Goal: Information Seeking & Learning: Learn about a topic

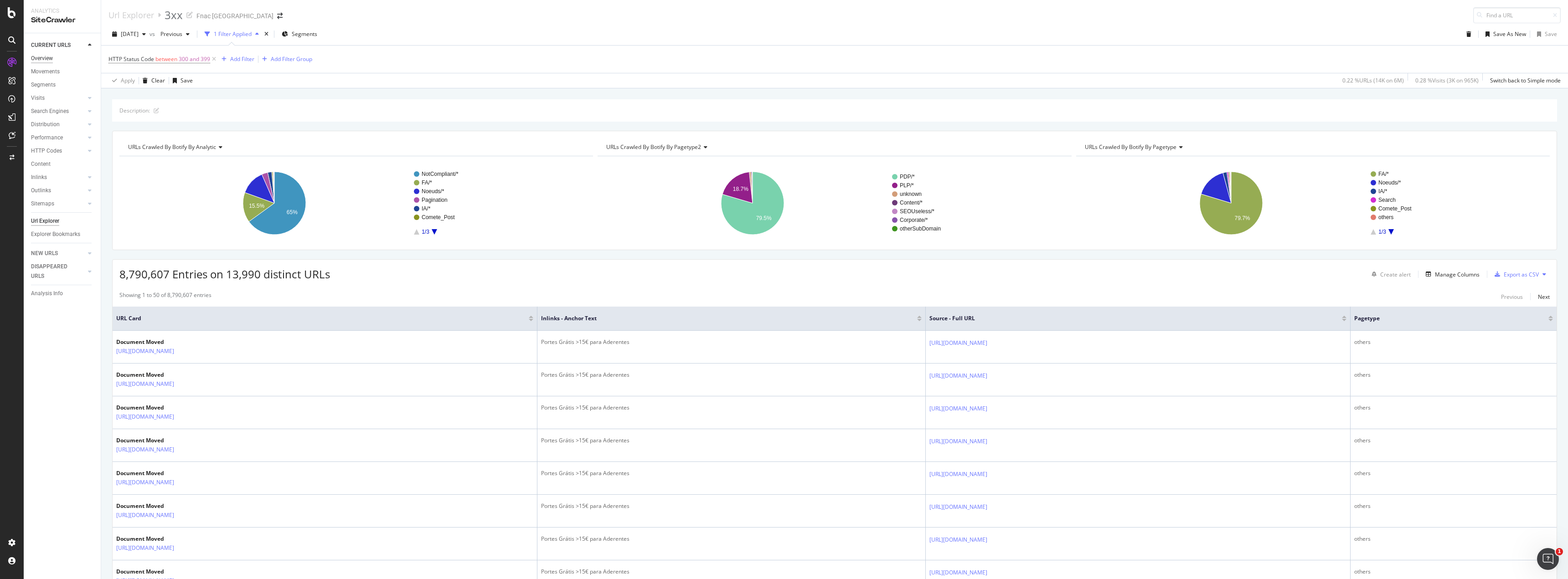
click at [45, 61] on div "Overview" at bounding box center [42, 58] width 22 height 10
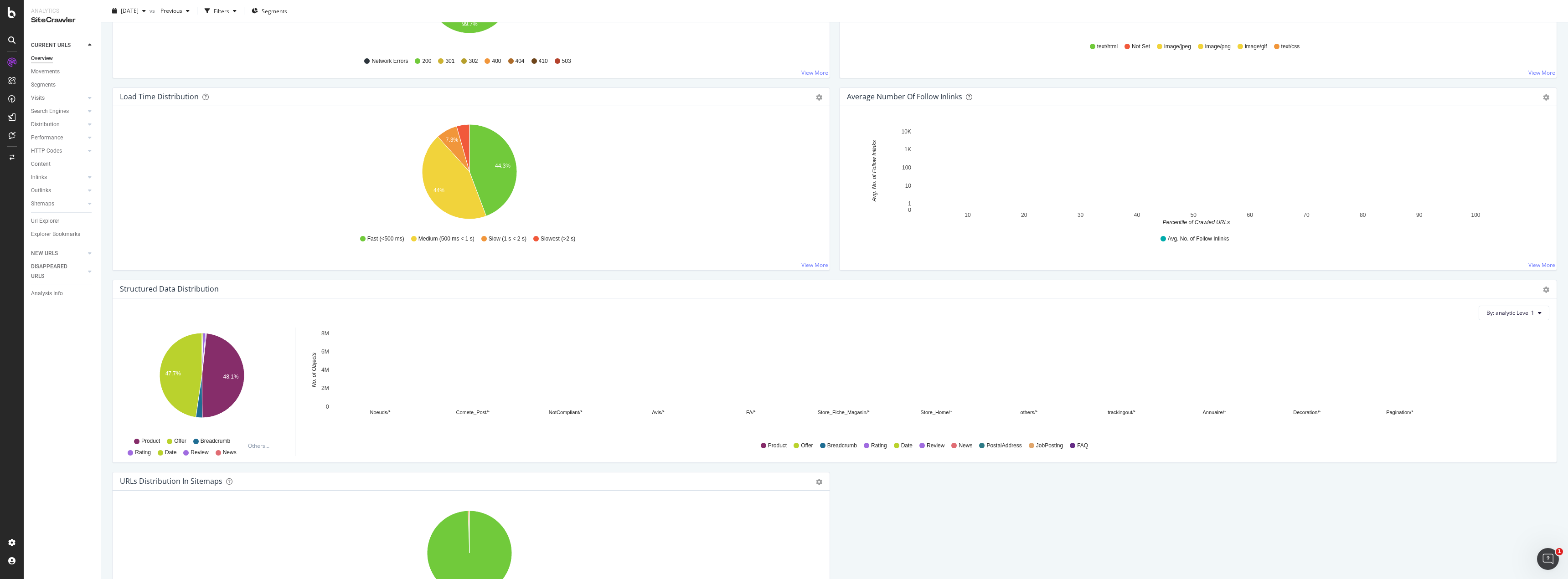
scroll to position [729, 0]
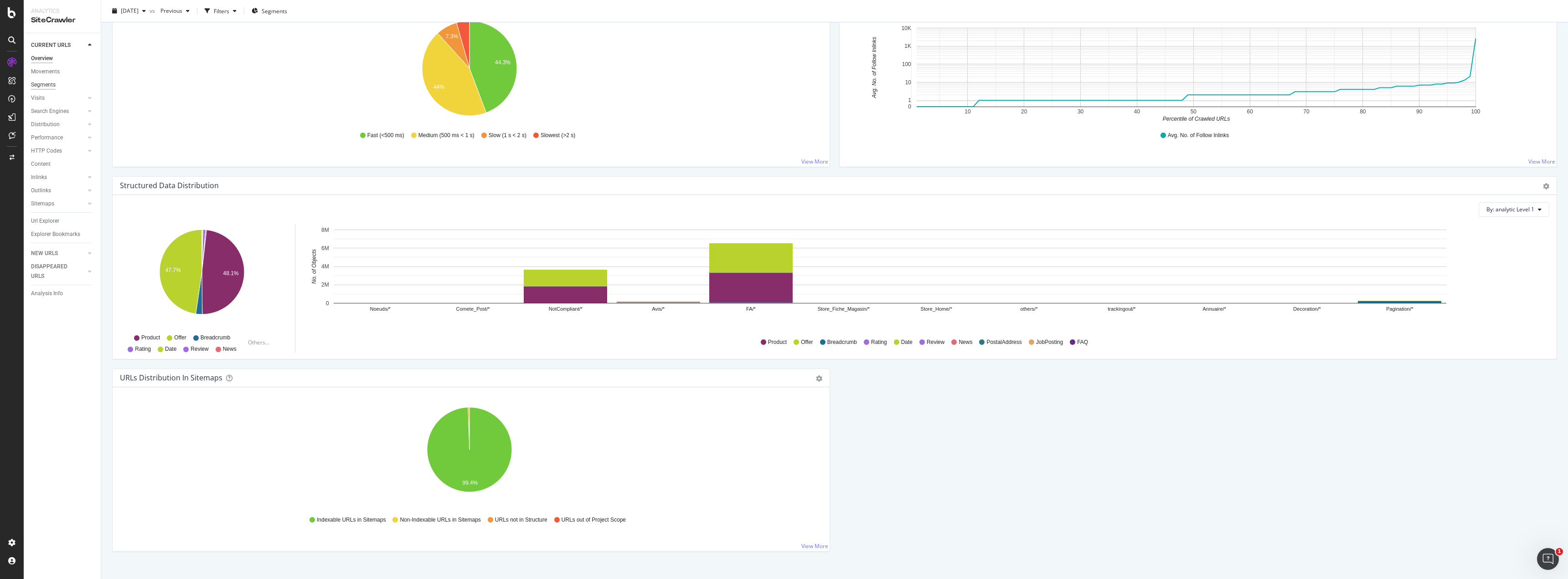
click at [54, 86] on div "Segments" at bounding box center [43, 85] width 24 height 10
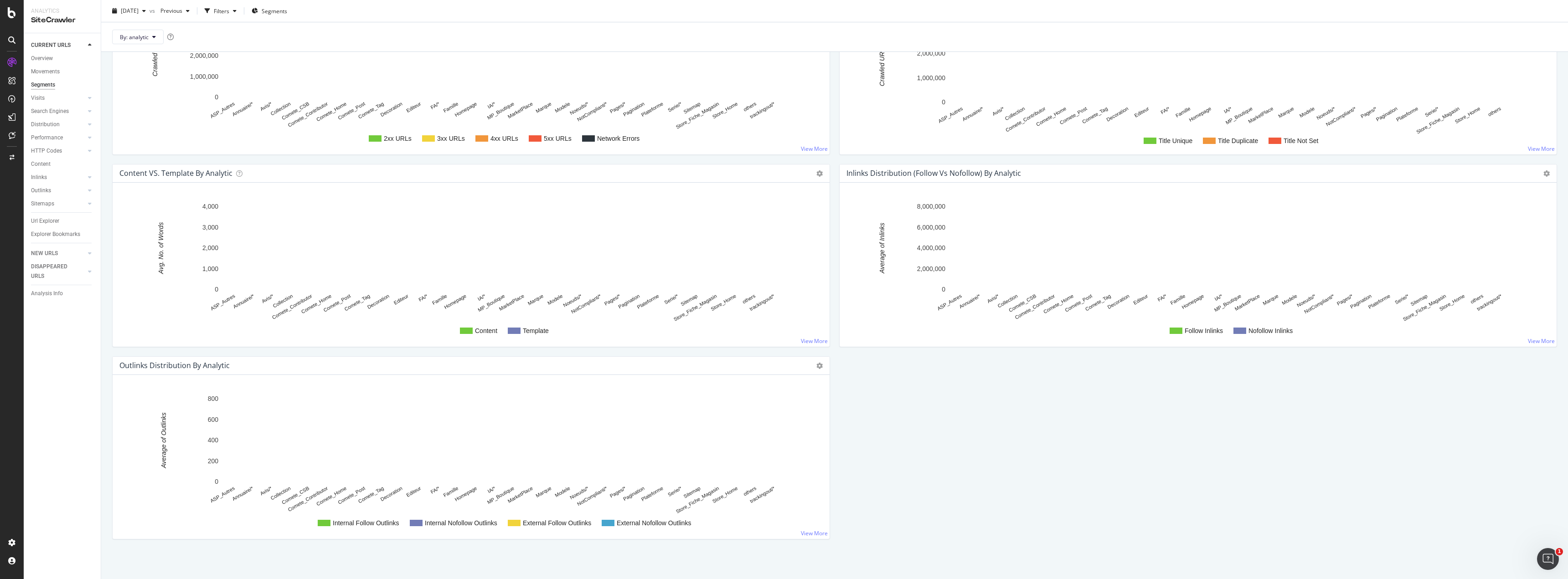
scroll to position [842, 0]
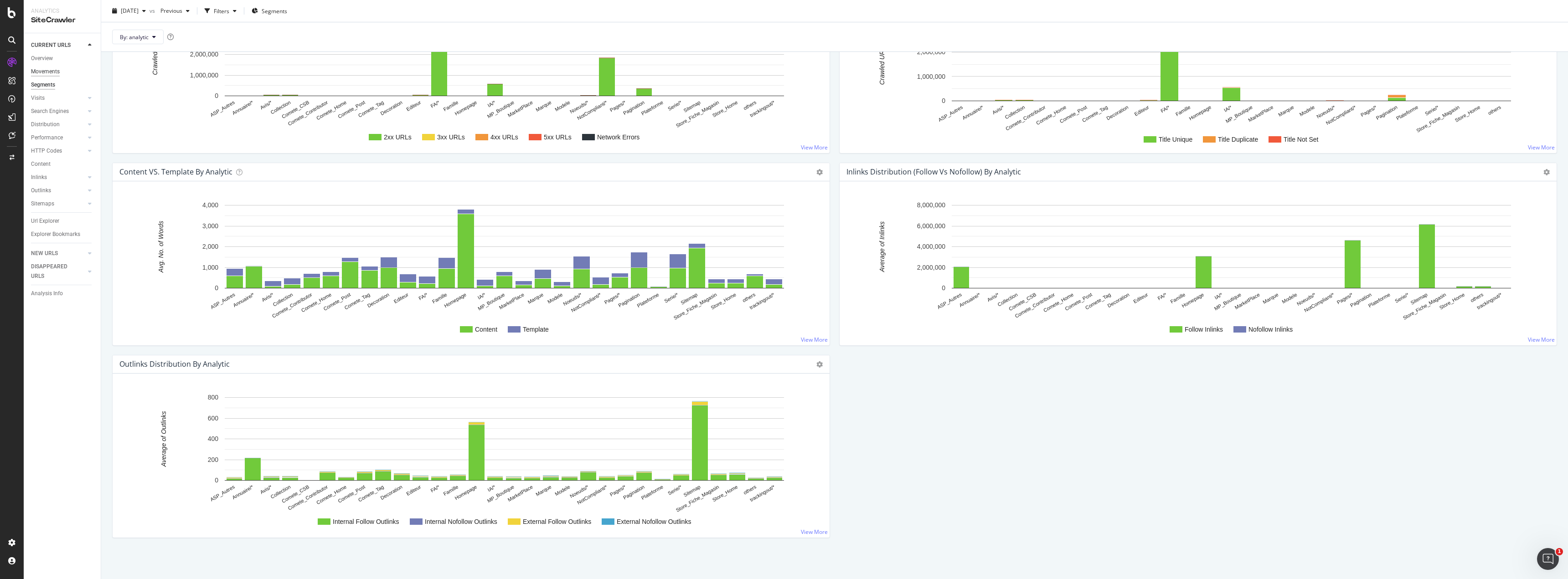
click at [44, 69] on div "Movements" at bounding box center [45, 72] width 29 height 10
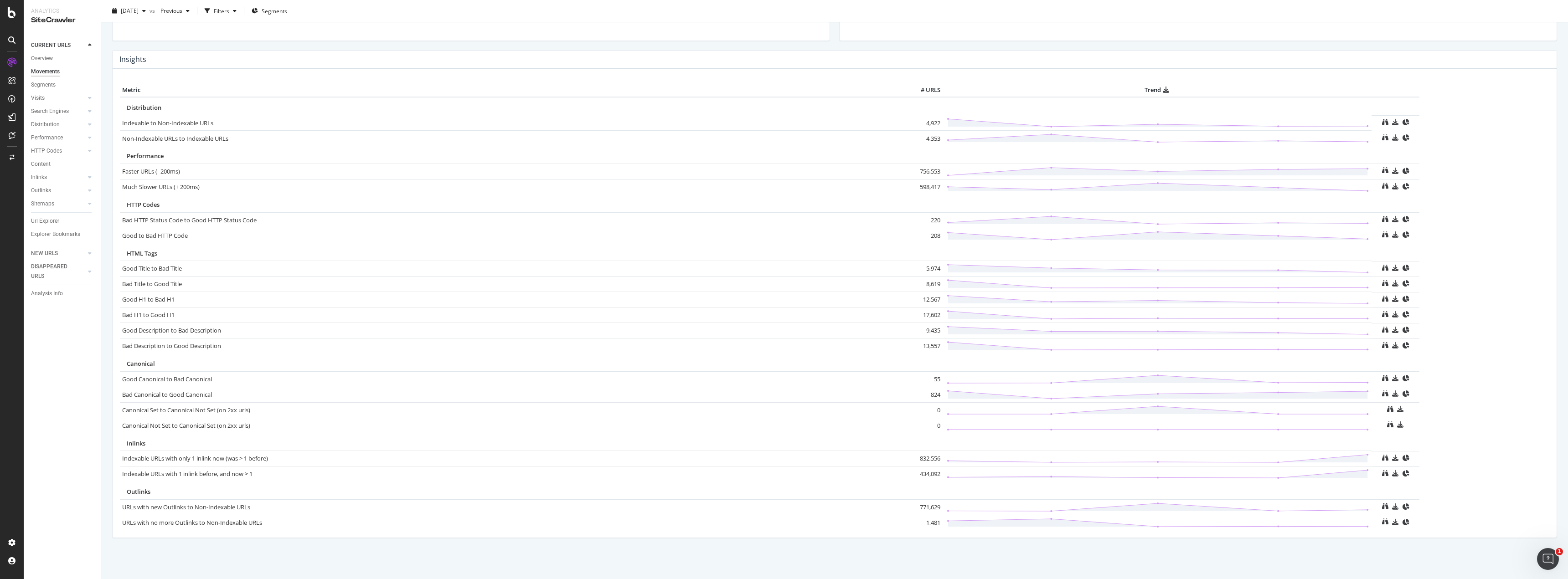
scroll to position [390, 0]
click at [91, 95] on icon at bounding box center [90, 98] width 4 height 5
click at [64, 123] on div "Orphan URLs" at bounding box center [51, 125] width 32 height 10
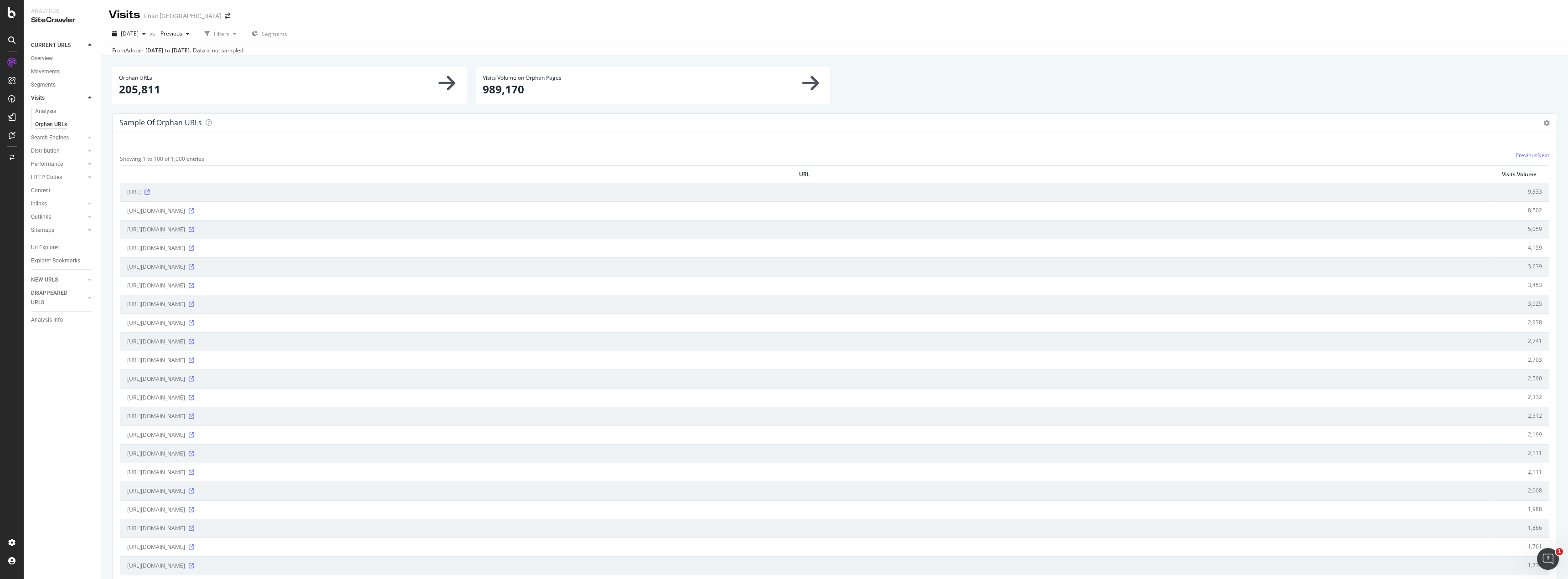
click at [807, 86] on icon at bounding box center [811, 83] width 17 height 19
drag, startPoint x: 808, startPoint y: 78, endPoint x: 705, endPoint y: 86, distance: 103.3
click at [807, 81] on icon at bounding box center [811, 83] width 17 height 19
drag, startPoint x: 464, startPoint y: 90, endPoint x: 500, endPoint y: 91, distance: 36.0
click at [467, 91] on div "Orphan URLs 205,811" at bounding box center [290, 90] width 364 height 46
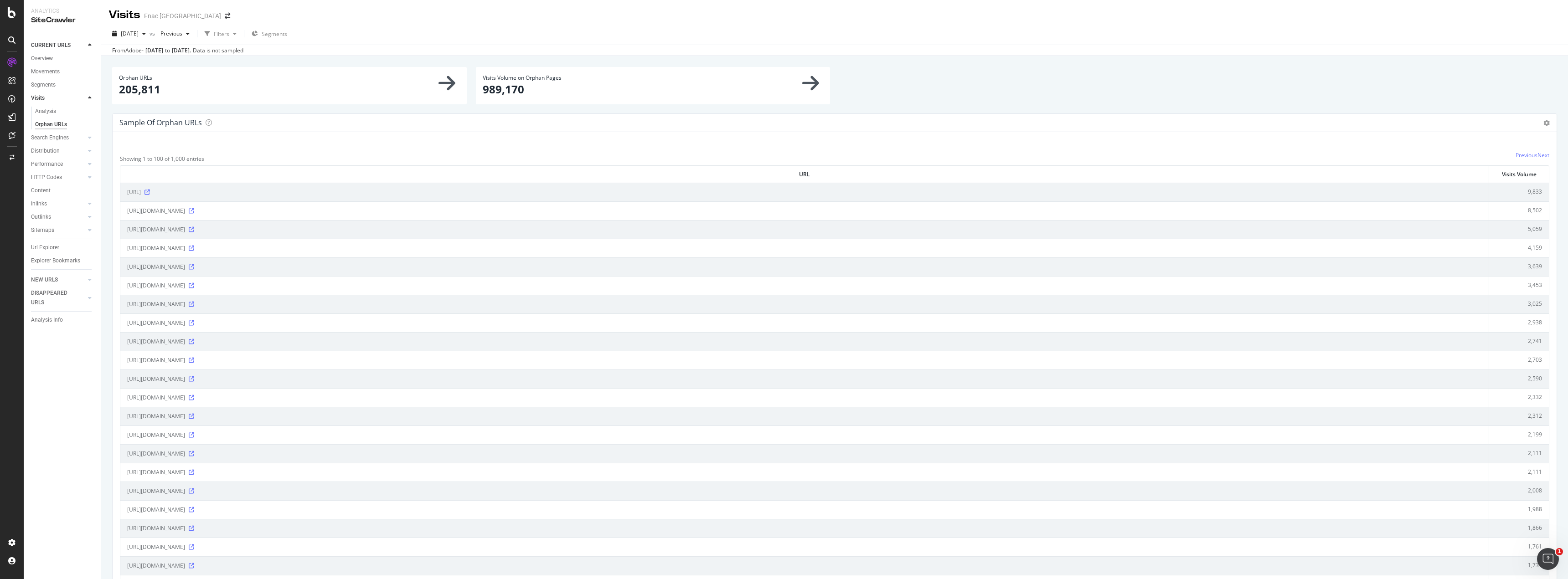
click at [502, 91] on p "989,170" at bounding box center [653, 89] width 341 height 15
click at [422, 88] on p "205,811" at bounding box center [289, 89] width 341 height 15
click at [438, 86] on icon at bounding box center [447, 83] width 17 height 19
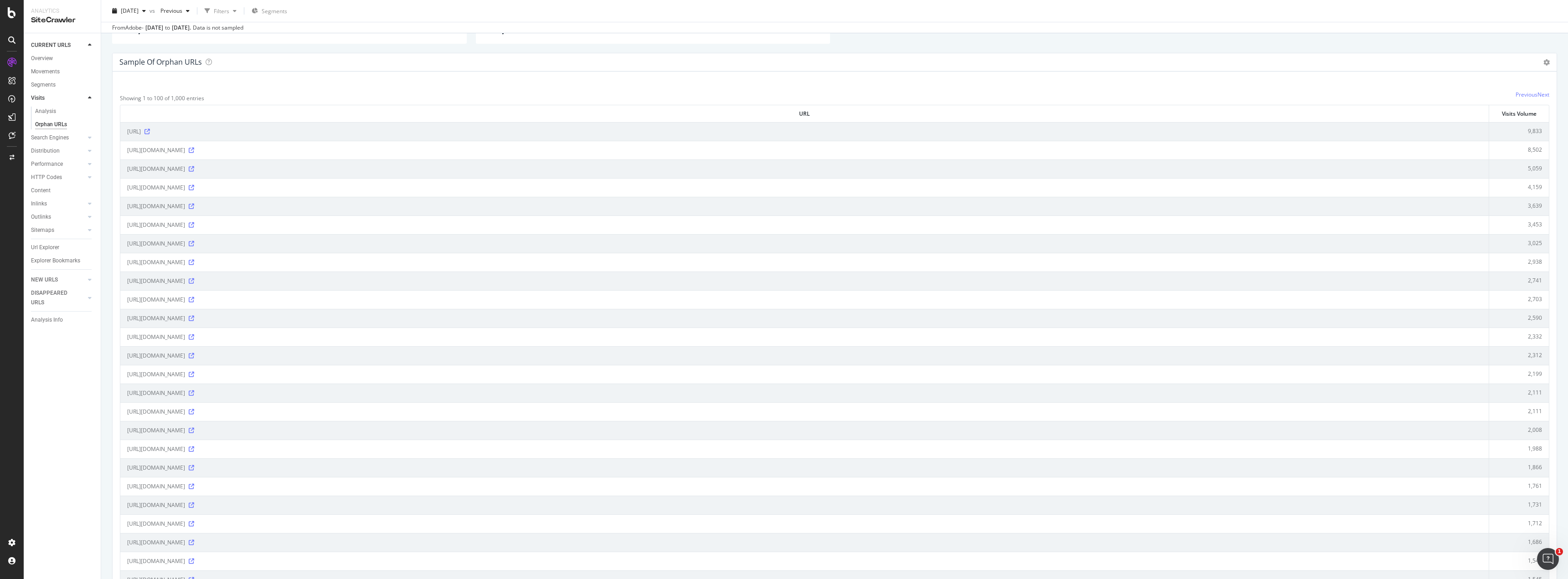
scroll to position [122, 0]
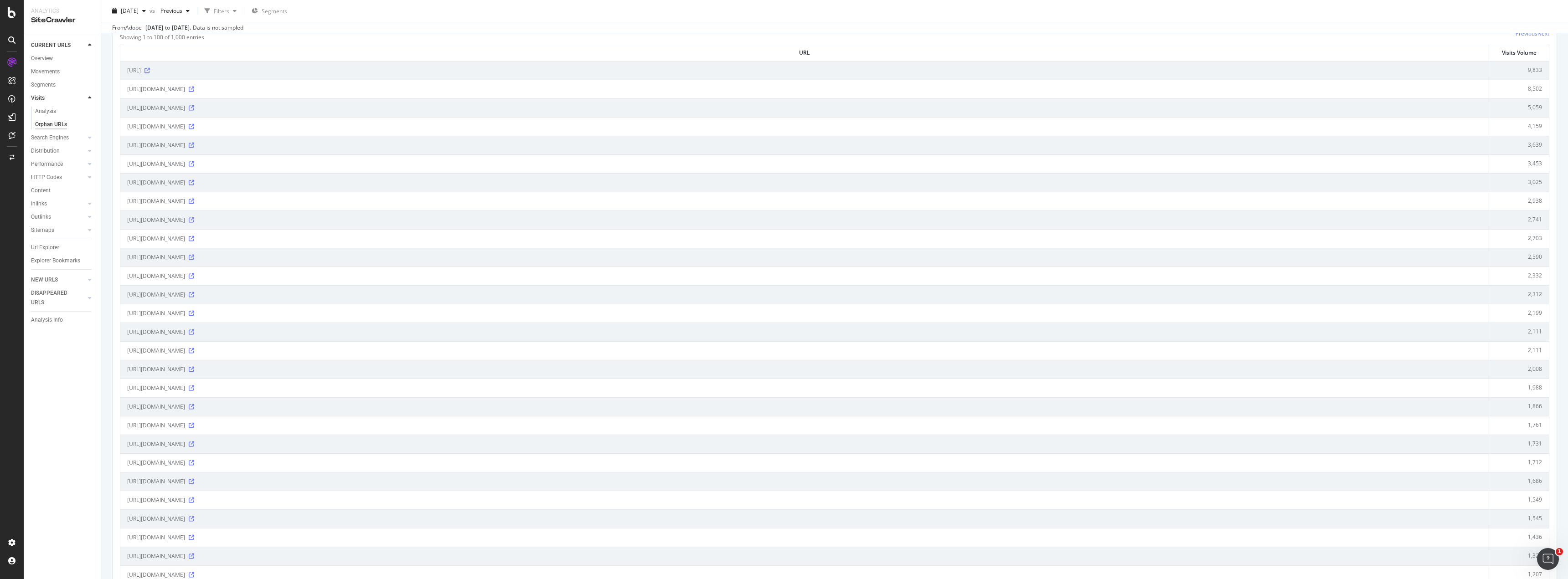
drag, startPoint x: 128, startPoint y: 368, endPoint x: 229, endPoint y: 369, distance: 101.0
click at [229, 369] on div "[URL][DOMAIN_NAME]" at bounding box center [805, 369] width 1355 height 9
copy span "[URL][DOMAIN_NAME]"
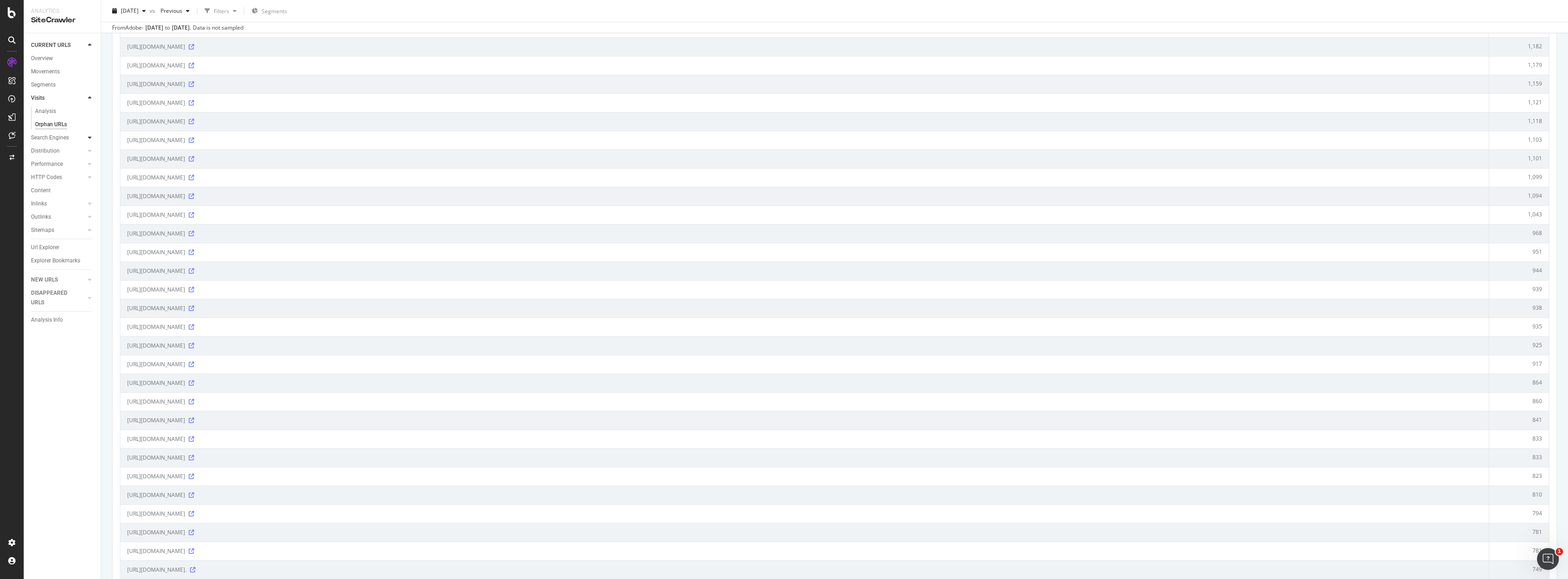
click at [90, 139] on icon at bounding box center [90, 137] width 4 height 5
click at [46, 110] on div "Search Engines" at bounding box center [50, 111] width 38 height 10
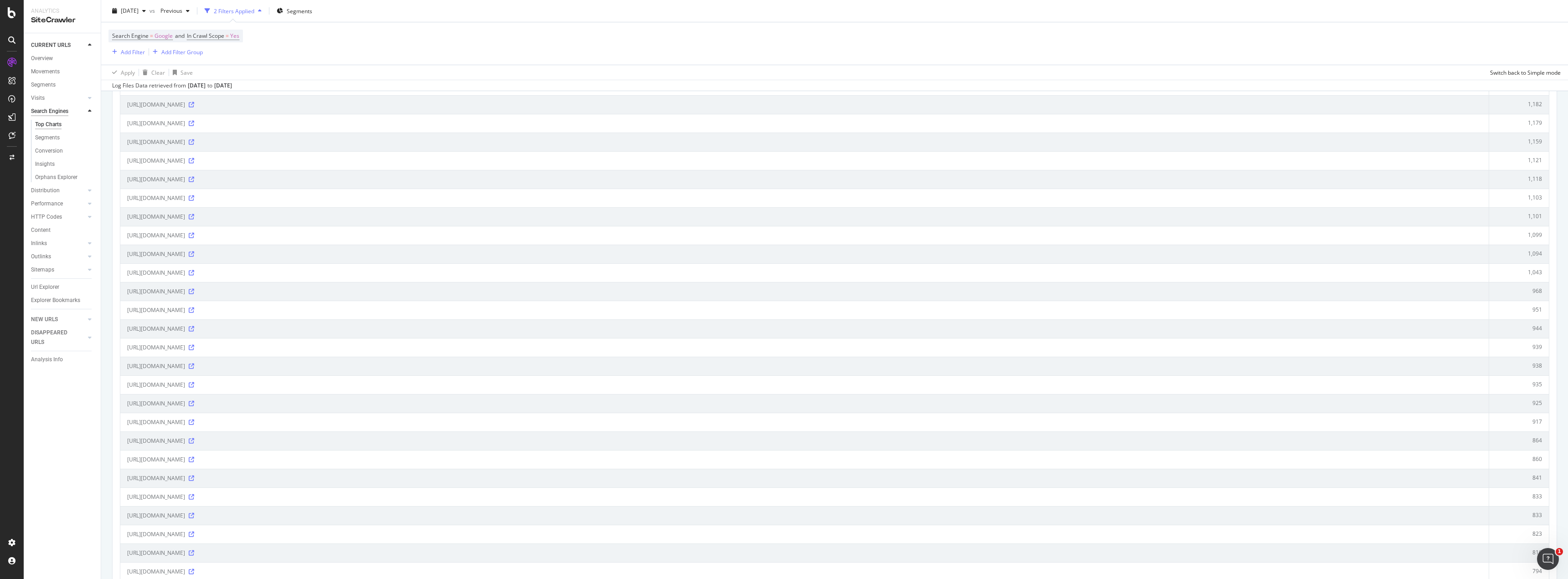
scroll to position [726, 0]
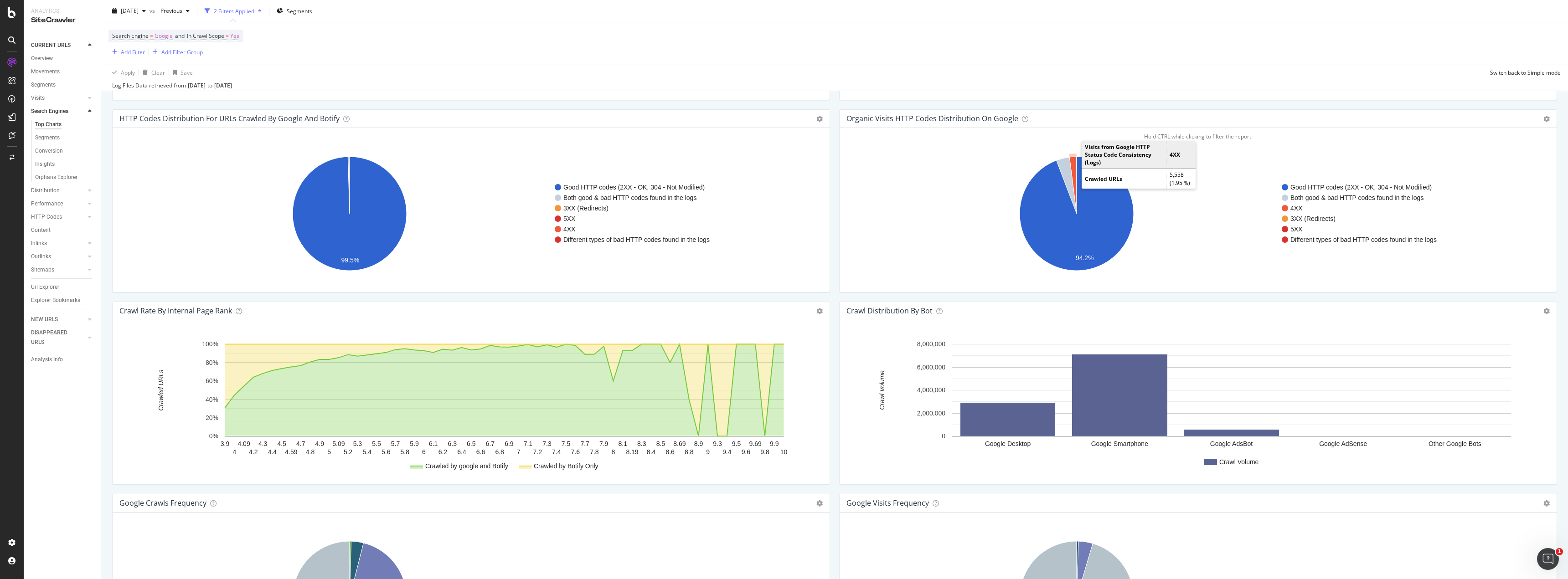
click at [1072, 164] on icon "A chart." at bounding box center [1073, 185] width 7 height 57
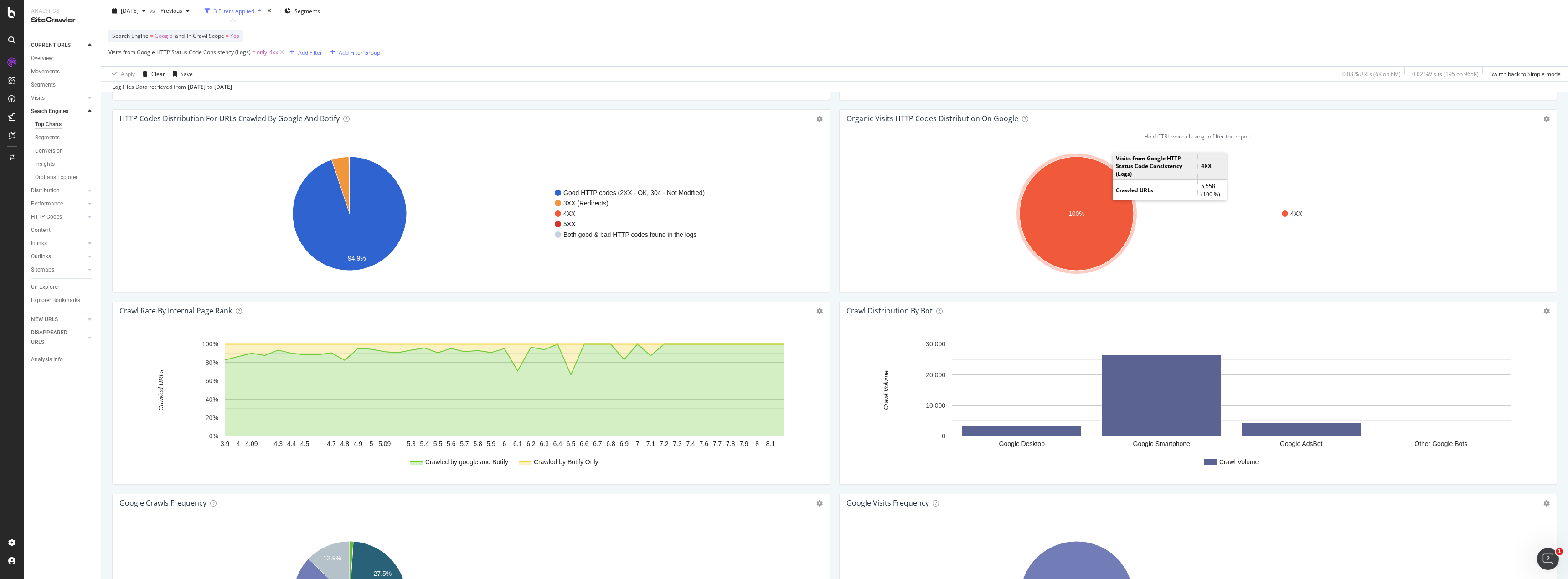
click at [1107, 185] on ellipse "A chart." at bounding box center [1076, 213] width 114 height 114
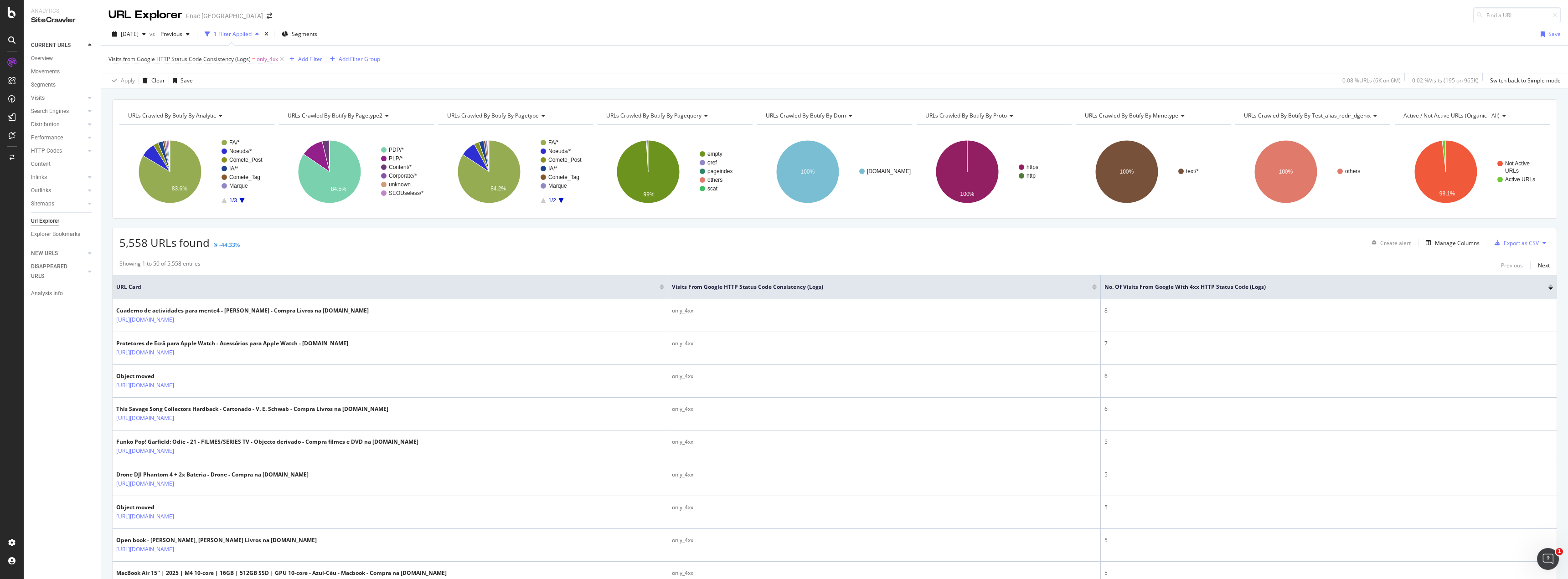
scroll to position [122, 0]
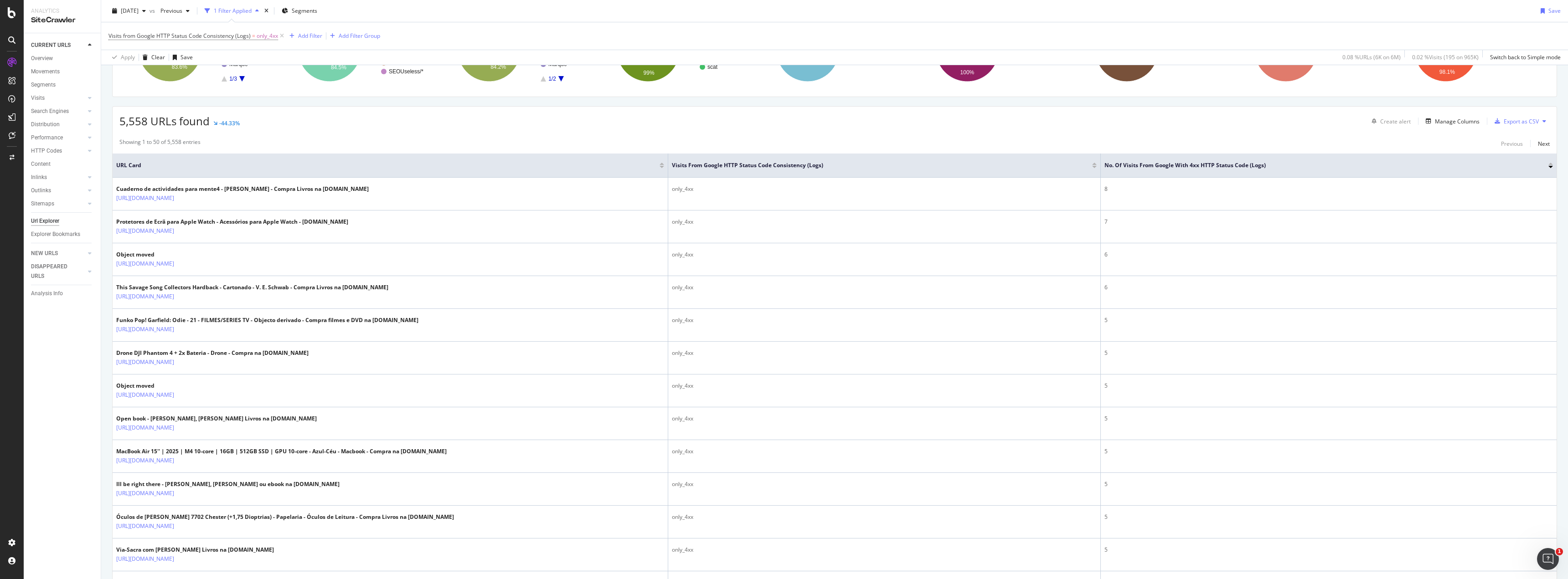
drag, startPoint x: 192, startPoint y: 263, endPoint x: 110, endPoint y: 271, distance: 82.4
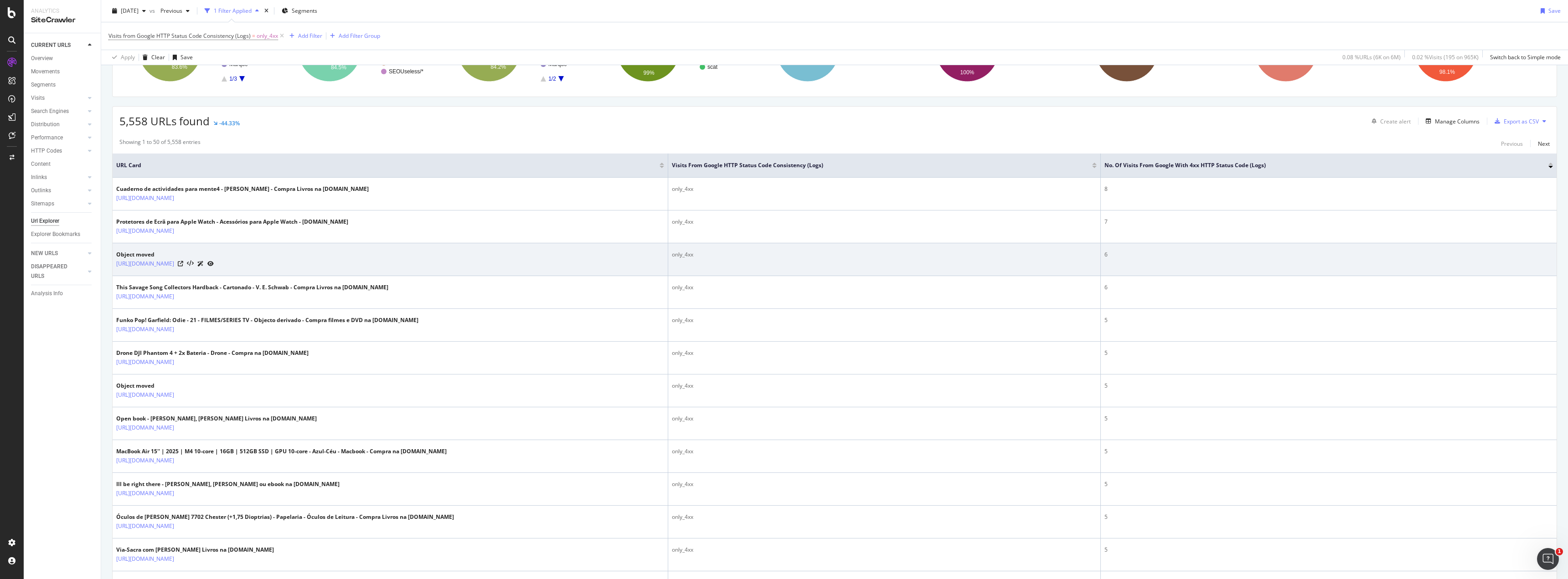
drag, startPoint x: 115, startPoint y: 263, endPoint x: 192, endPoint y: 265, distance: 77.0
click at [192, 265] on td "Object moved [URL][DOMAIN_NAME]" at bounding box center [390, 260] width 556 height 33
copy link "[URL][DOMAIN_NAME]"
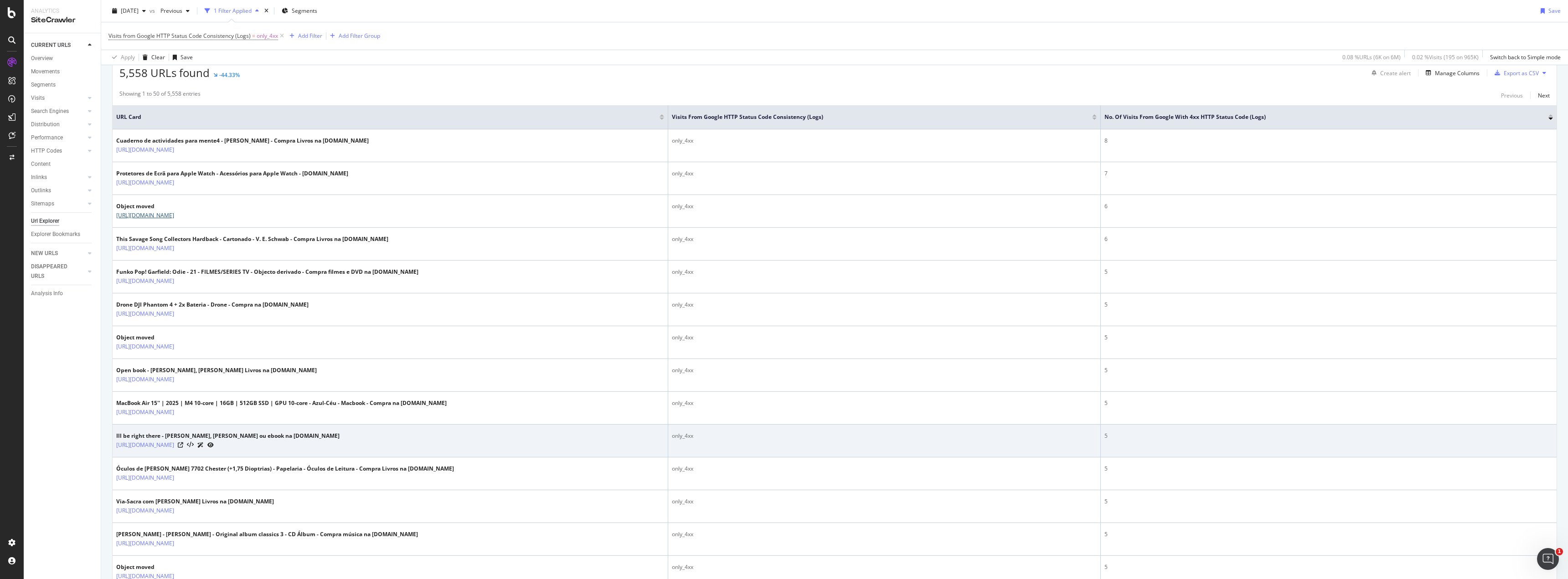
scroll to position [182, 0]
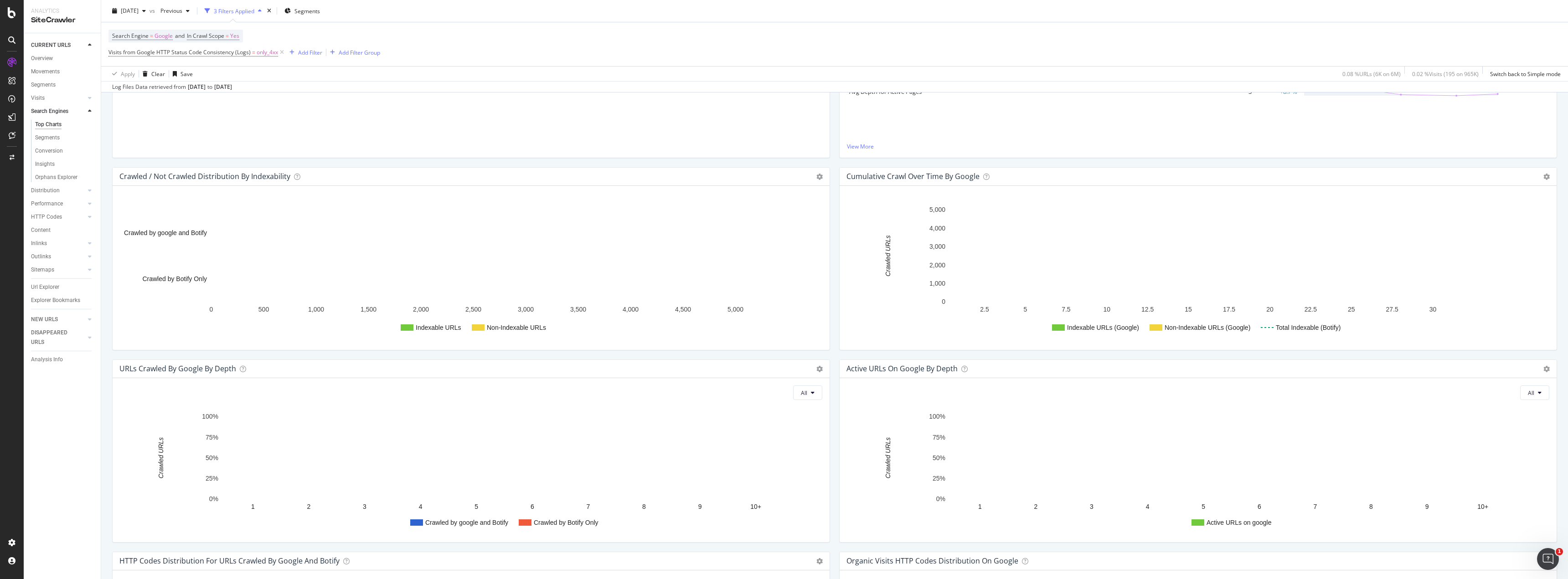
scroll to position [303, 0]
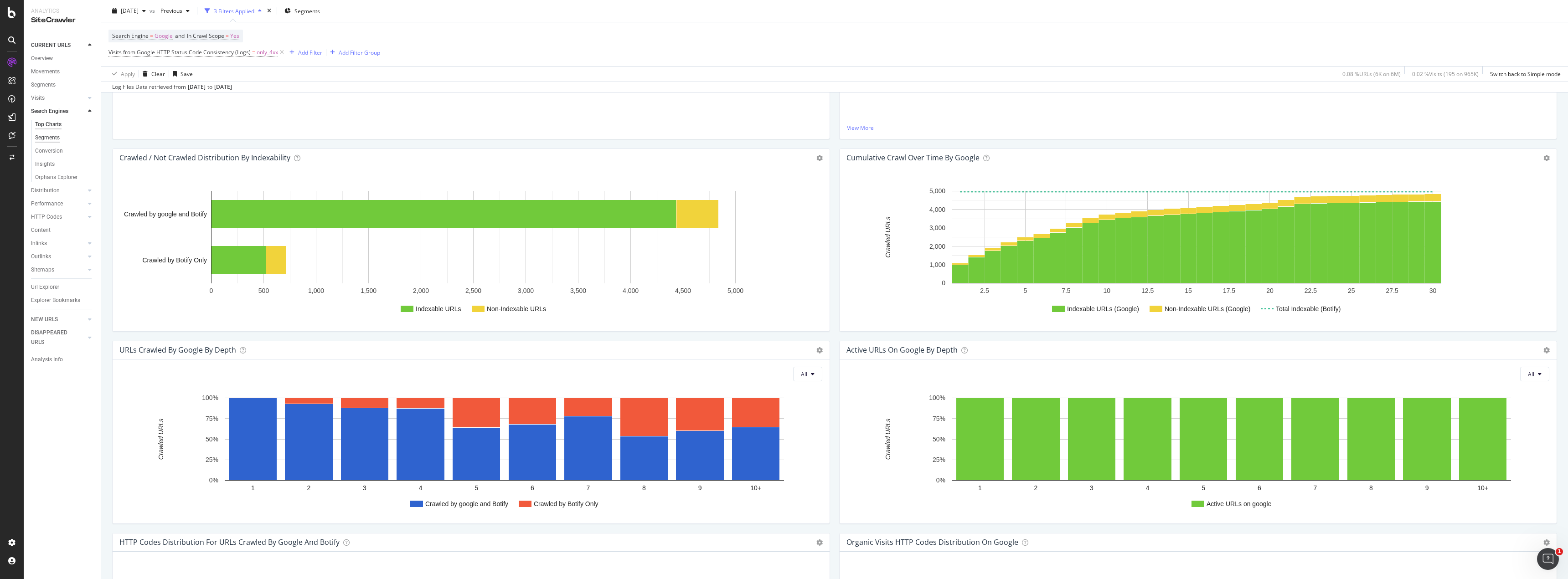
click at [48, 136] on div "Segments" at bounding box center [47, 138] width 24 height 10
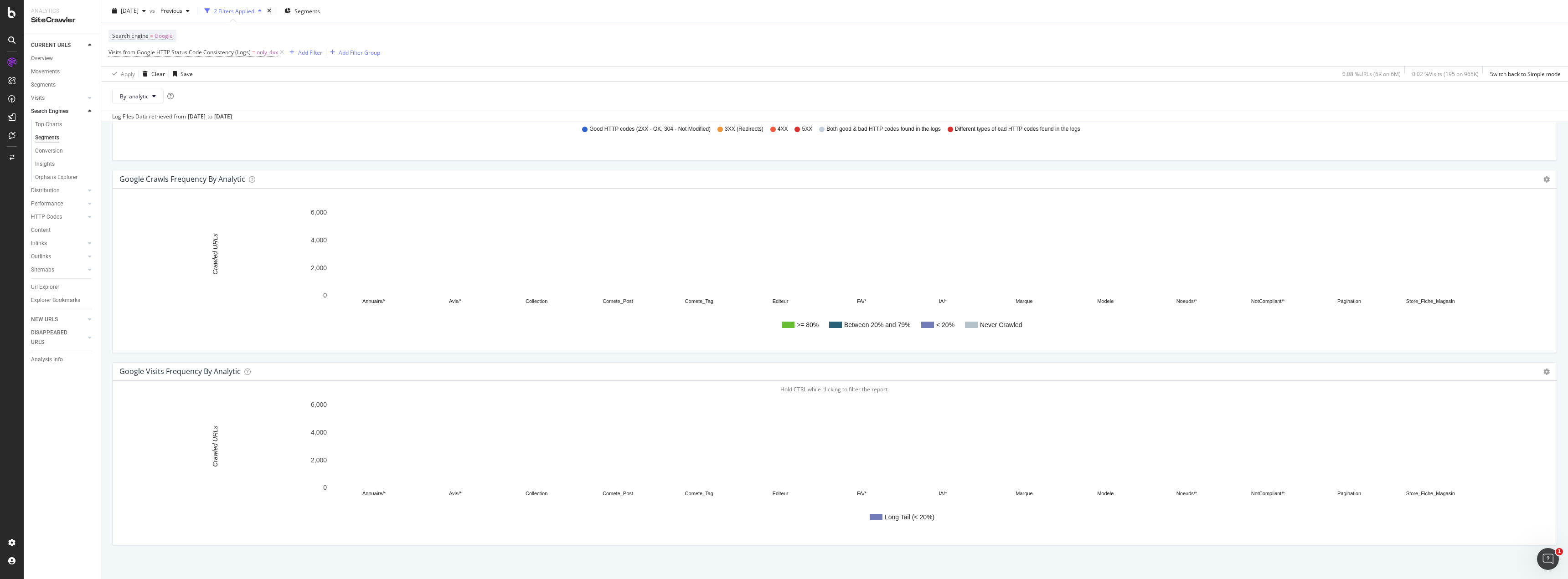
scroll to position [1146, 0]
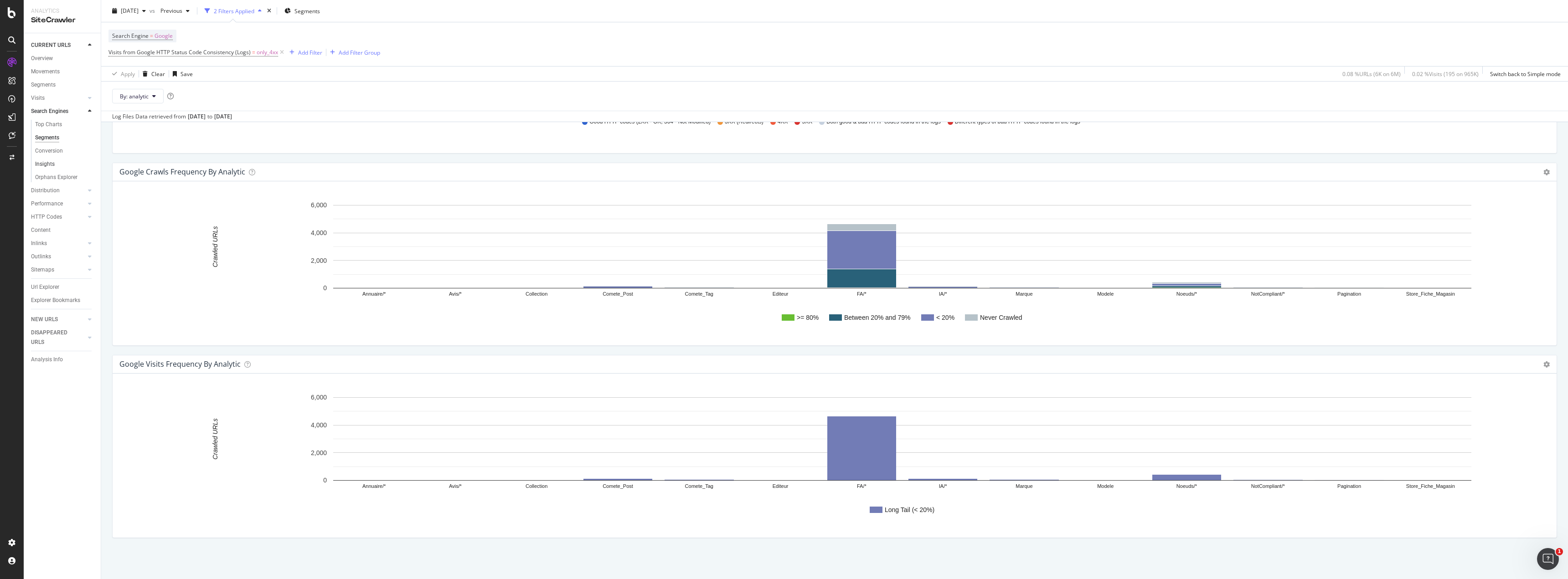
drag, startPoint x: 54, startPoint y: 151, endPoint x: 63, endPoint y: 161, distance: 13.5
click at [54, 151] on div "Conversion" at bounding box center [49, 151] width 28 height 10
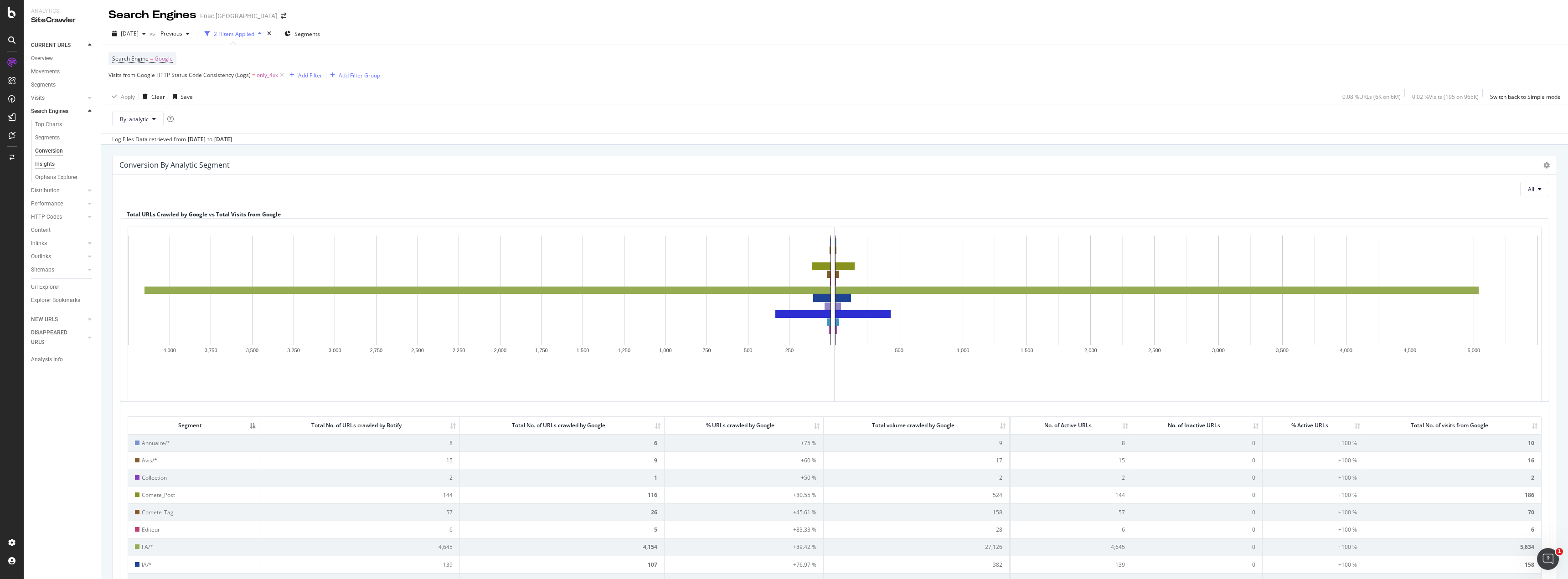
click at [50, 168] on div "Insights" at bounding box center [45, 164] width 19 height 10
